Goal: Navigation & Orientation: Find specific page/section

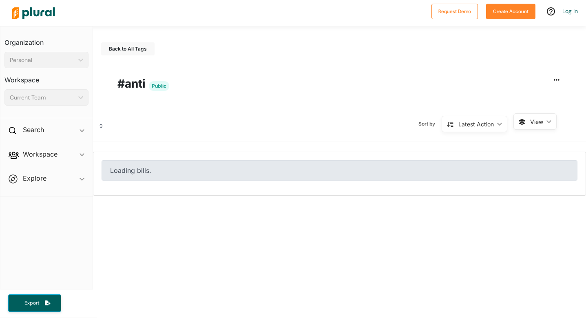
click at [60, 153] on span "Workspace ic_keyboard_arrow_down Members Bills Tags Saved Searches Activity" at bounding box center [46, 156] width 92 height 22
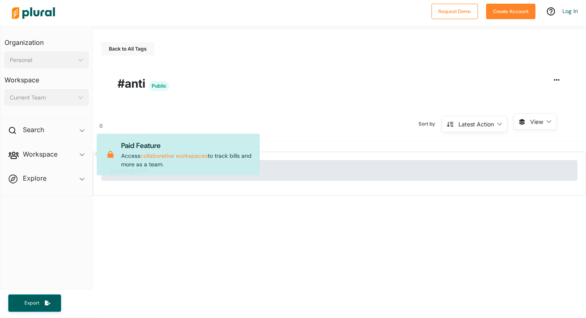
click at [60, 174] on span "Explore ic_keyboard_arrow_down Overview" at bounding box center [46, 180] width 92 height 22
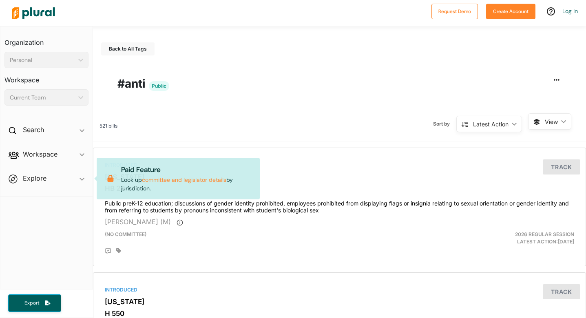
click at [63, 91] on div "Current Team ic_keyboard_arrow_down" at bounding box center [46, 97] width 84 height 16
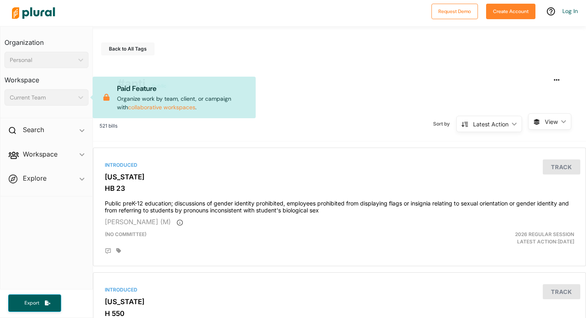
click at [66, 50] on div "Organization Personal ic_keyboard_arrow_down Personal" at bounding box center [46, 50] width 84 height 38
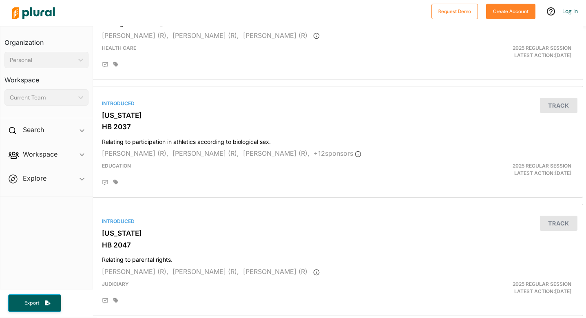
scroll to position [2164, 3]
